Goal: Check status: Check status

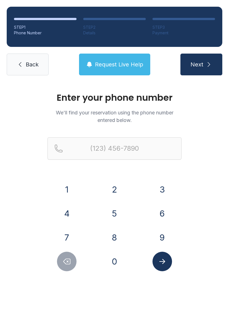
click at [120, 233] on button "8" at bounding box center [115, 238] width 20 height 20
click at [62, 186] on button "1" at bounding box center [67, 190] width 20 height 20
click at [161, 189] on button "3" at bounding box center [162, 190] width 20 height 20
click at [67, 206] on button "4" at bounding box center [67, 214] width 20 height 20
click at [168, 207] on button "6" at bounding box center [162, 214] width 20 height 20
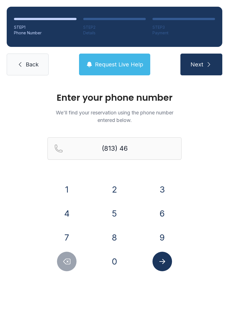
click at [115, 240] on button "8" at bounding box center [115, 238] width 20 height 20
click at [114, 240] on button "8" at bounding box center [115, 238] width 20 height 20
click at [168, 214] on button "6" at bounding box center [162, 214] width 20 height 20
click at [63, 191] on button "1" at bounding box center [67, 190] width 20 height 20
click at [166, 208] on button "6" at bounding box center [162, 214] width 20 height 20
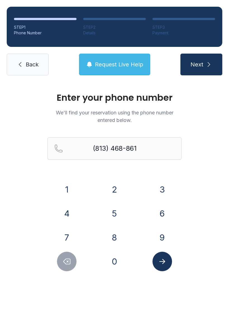
type input "[PHONE_NUMBER]"
click at [165, 262] on icon "Submit lookup form" at bounding box center [162, 261] width 8 height 8
